Goal: Task Accomplishment & Management: Manage account settings

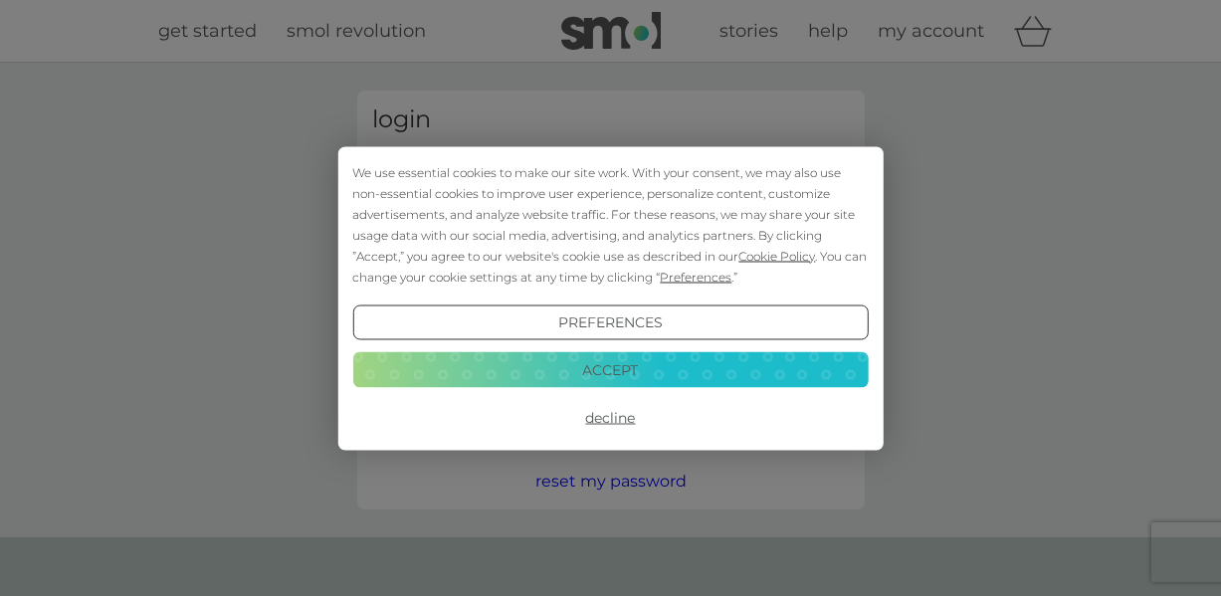
type input "[EMAIL_ADDRESS][DOMAIN_NAME]"
click at [614, 418] on button "Decline" at bounding box center [609, 418] width 515 height 36
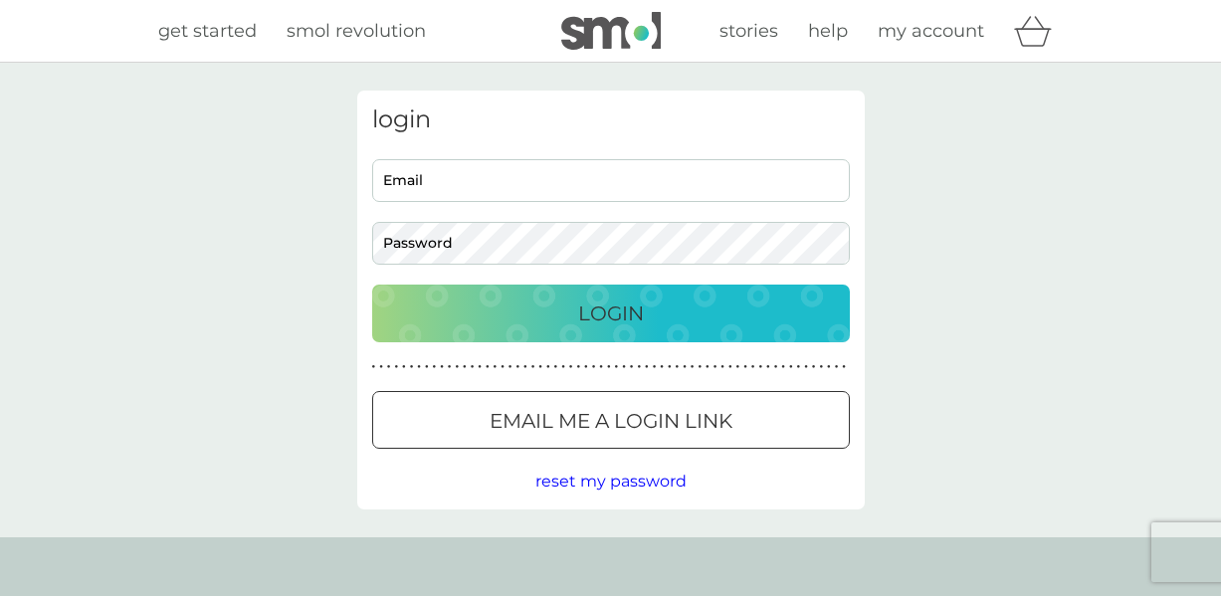
type input "[EMAIL_ADDRESS][DOMAIN_NAME]"
click at [618, 312] on p "Login" at bounding box center [611, 314] width 66 height 32
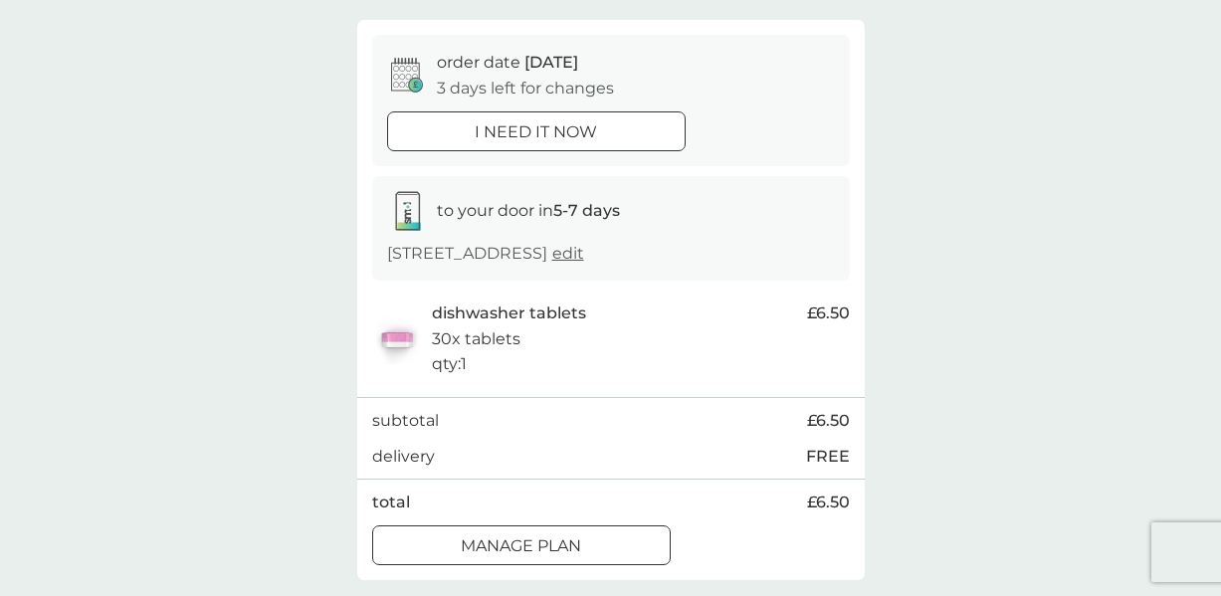
scroll to position [267, 0]
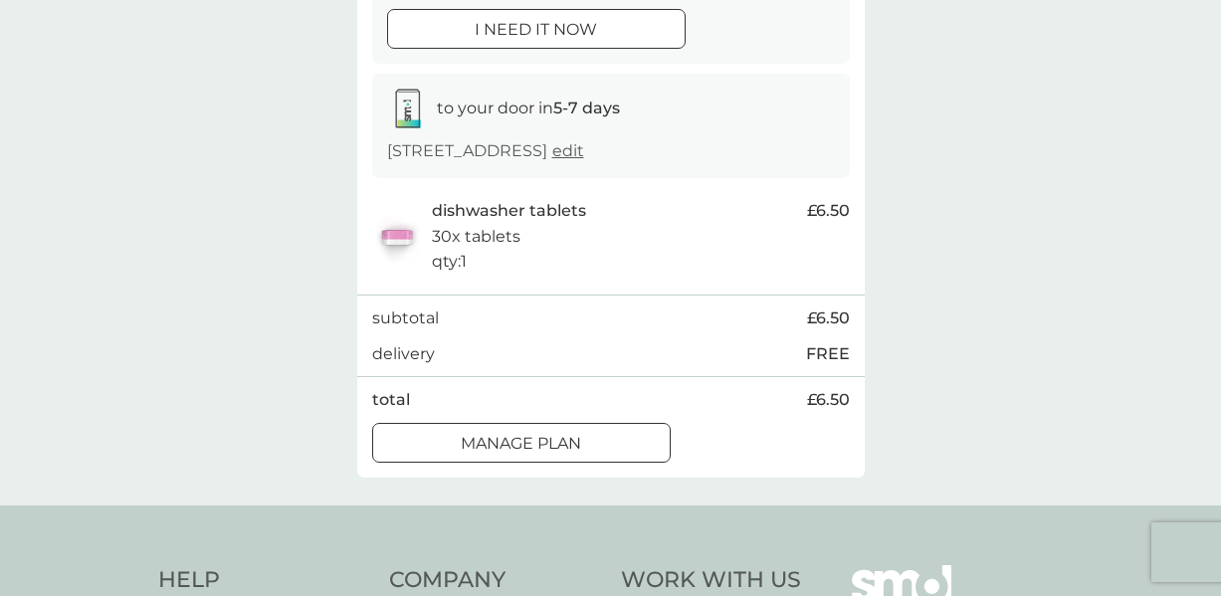
click at [519, 441] on div at bounding box center [521, 442] width 4 height 4
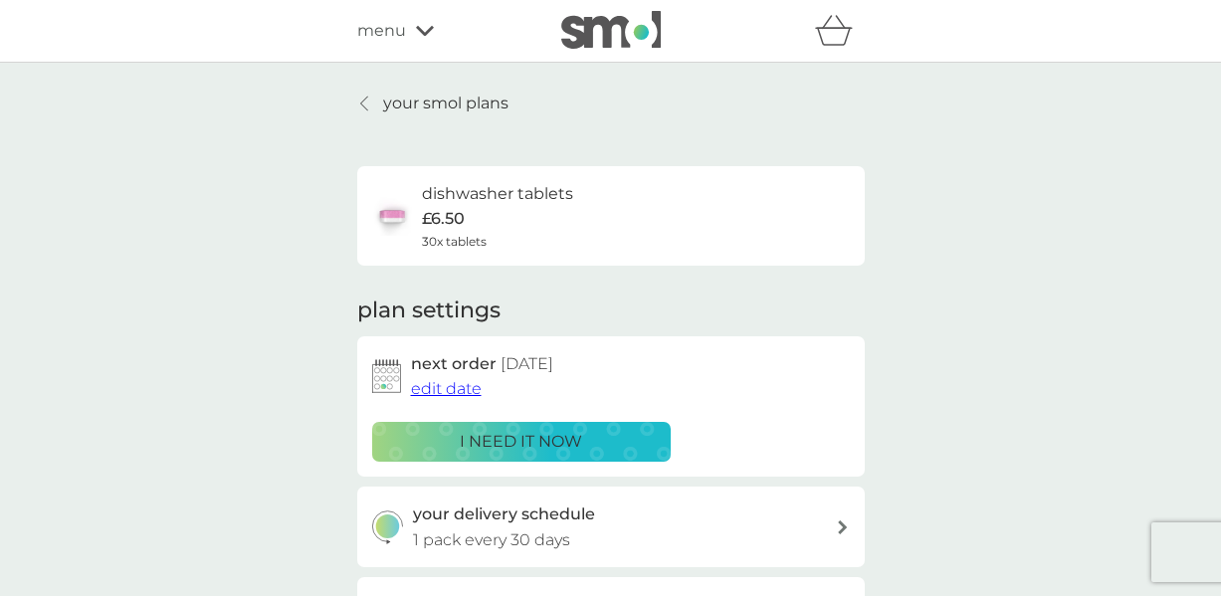
click at [456, 390] on span "edit date" at bounding box center [446, 388] width 71 height 19
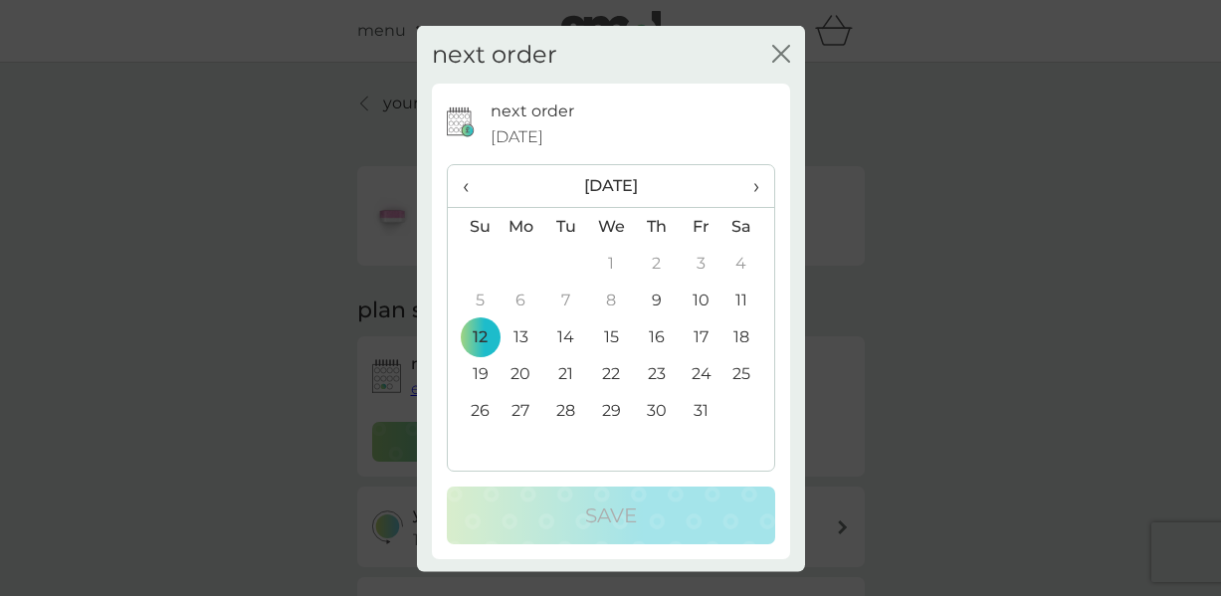
click at [758, 185] on span "›" at bounding box center [748, 186] width 20 height 42
click at [519, 300] on td "3" at bounding box center [521, 300] width 46 height 37
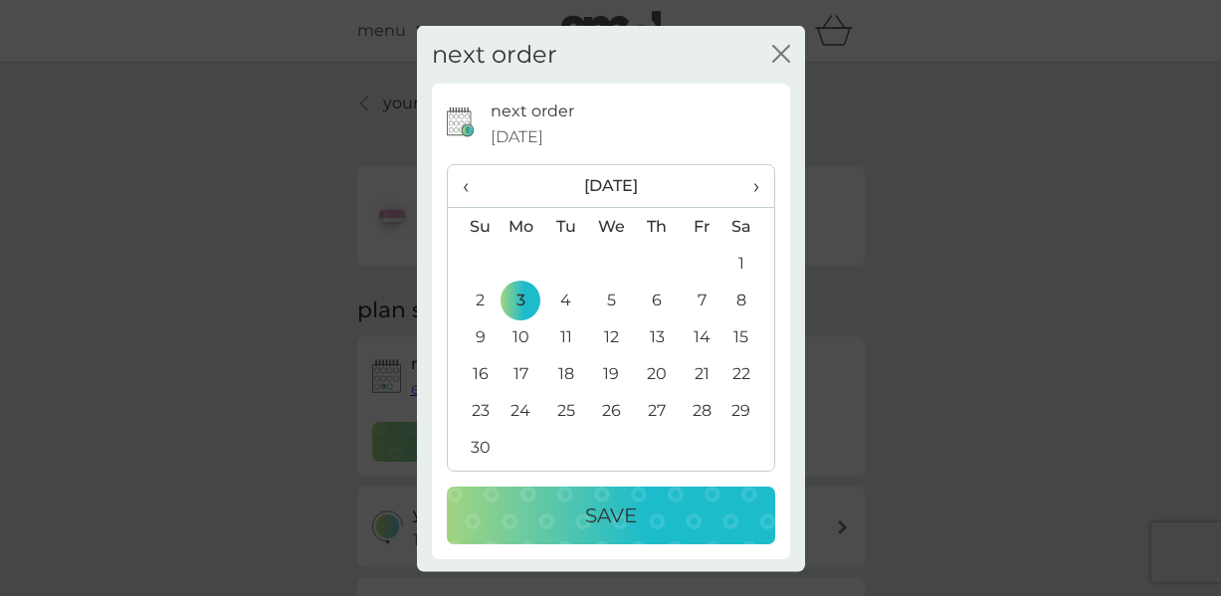
click at [596, 522] on p "Save" at bounding box center [611, 515] width 52 height 32
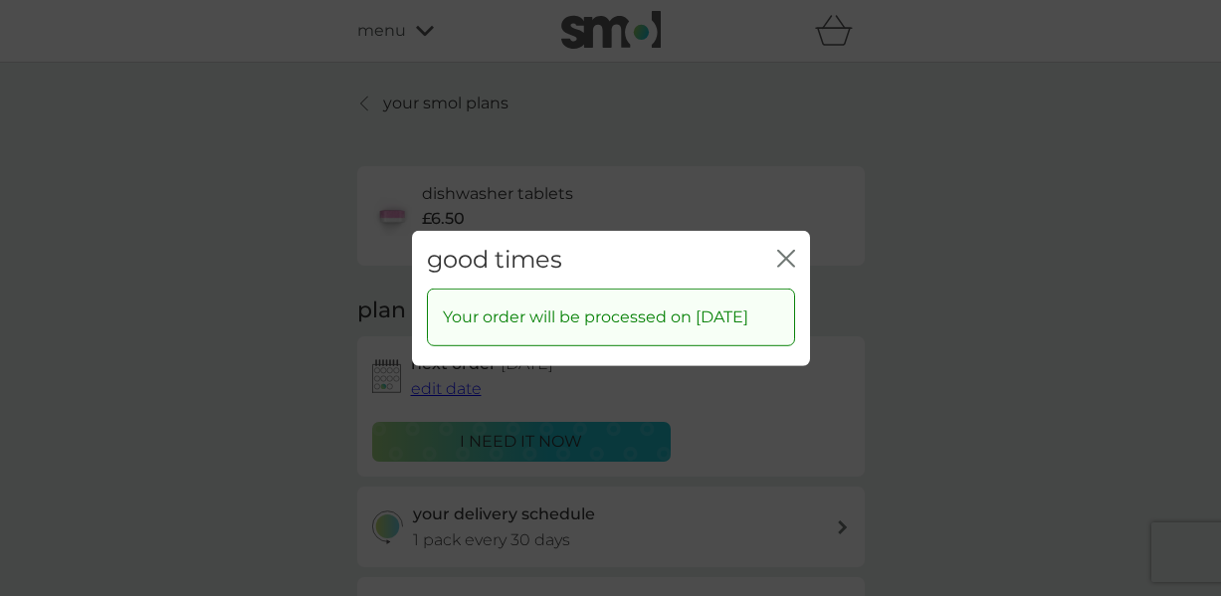
click at [786, 250] on icon "close" at bounding box center [790, 258] width 8 height 16
